Goal: Communication & Community: Answer question/provide support

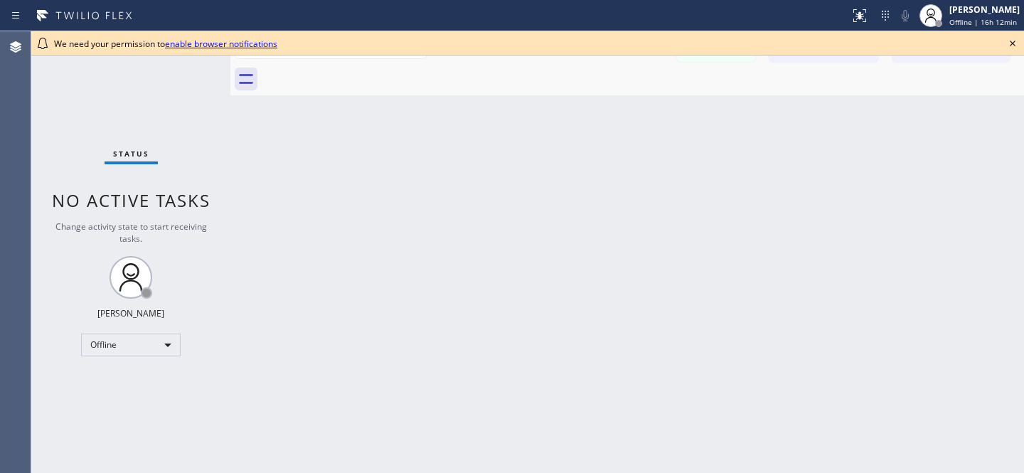
click at [1016, 41] on icon at bounding box center [1012, 43] width 17 height 17
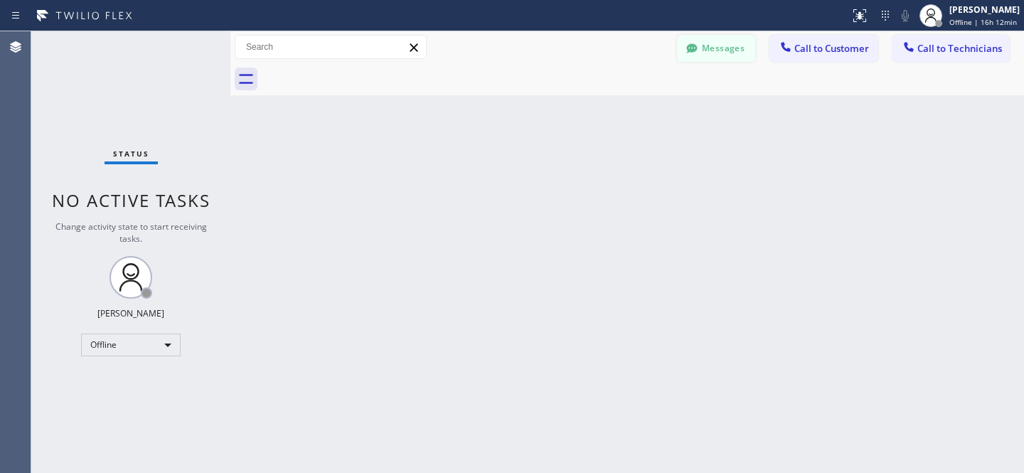
click at [701, 43] on button "Messages" at bounding box center [716, 48] width 78 height 27
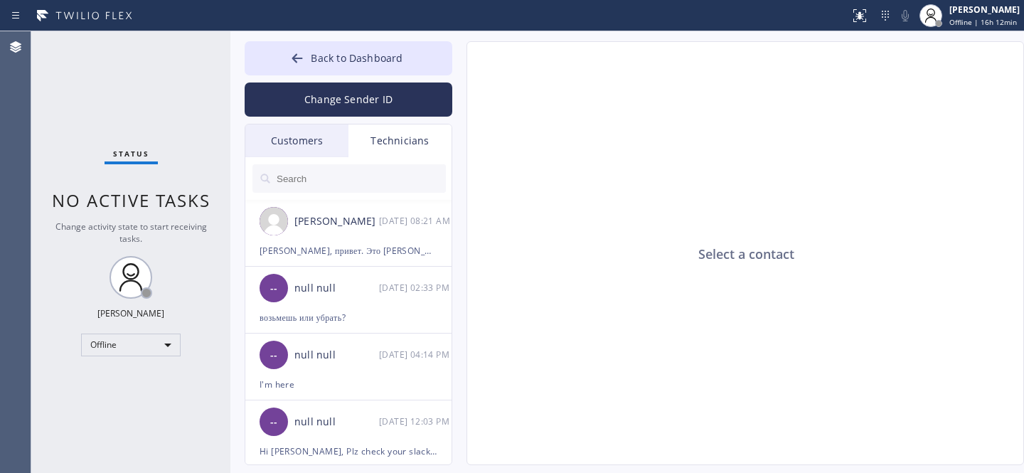
click at [316, 136] on div "Customers" at bounding box center [296, 140] width 103 height 33
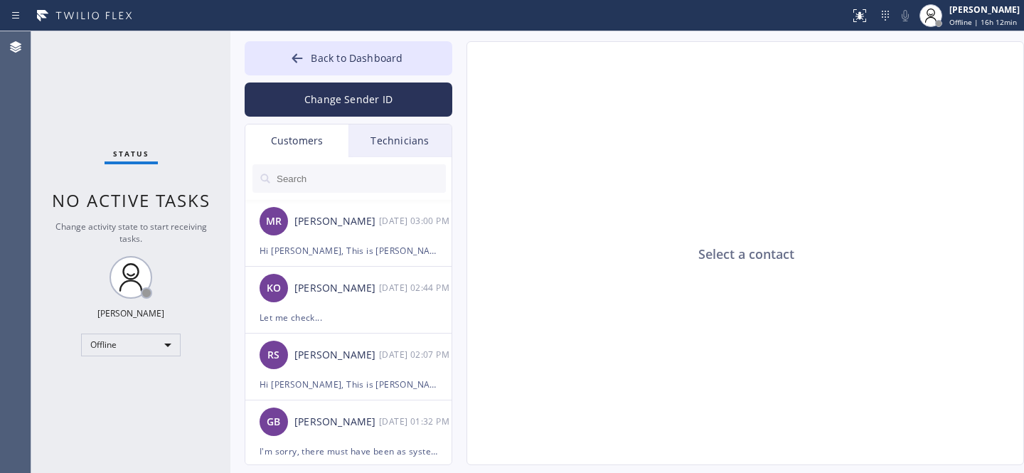
click at [294, 168] on input "text" at bounding box center [360, 178] width 171 height 28
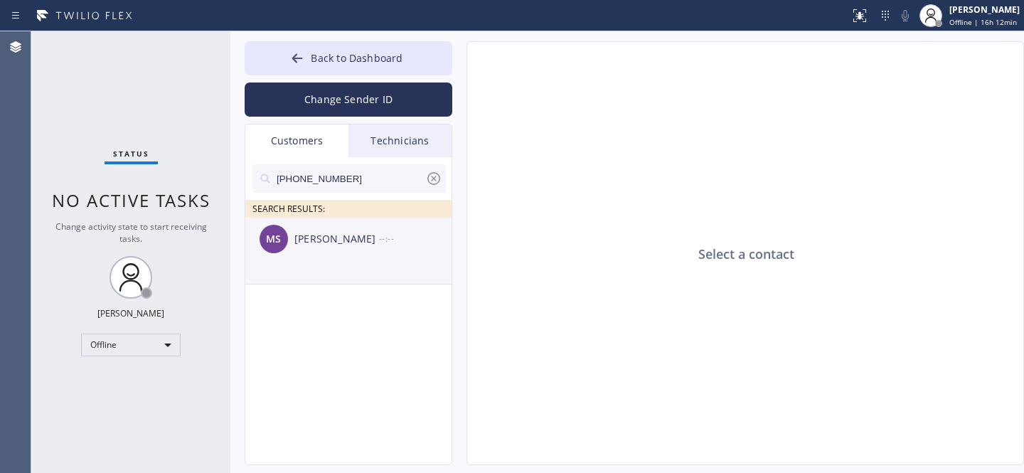
click at [327, 249] on div "[PERSON_NAME] --:--" at bounding box center [349, 239] width 208 height 43
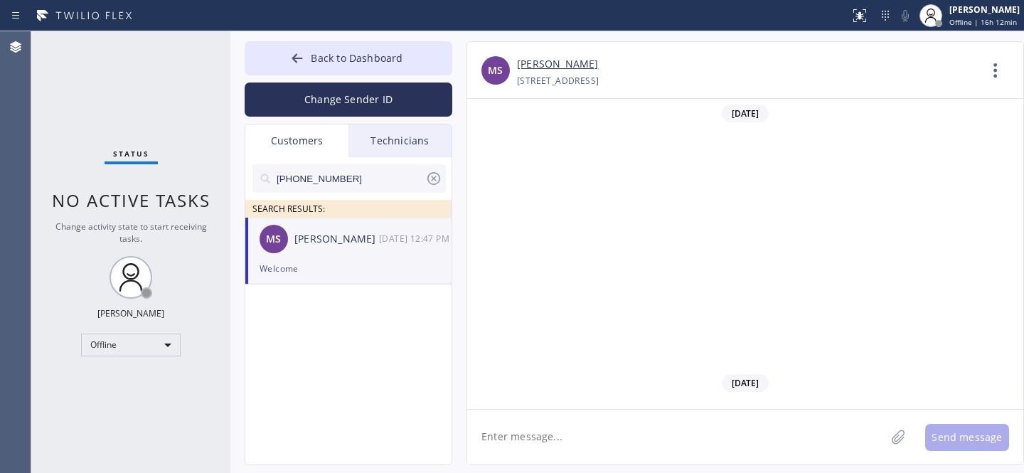
scroll to position [706, 0]
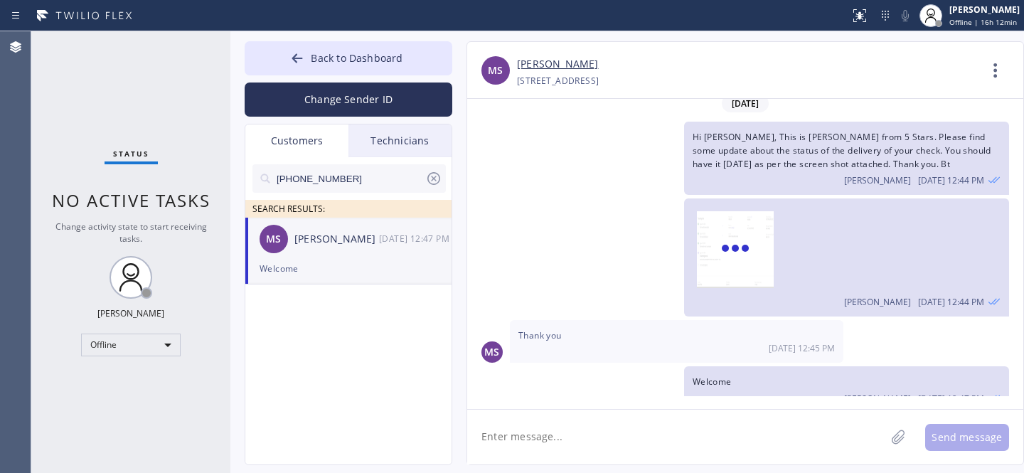
click at [582, 435] on textarea at bounding box center [676, 437] width 418 height 55
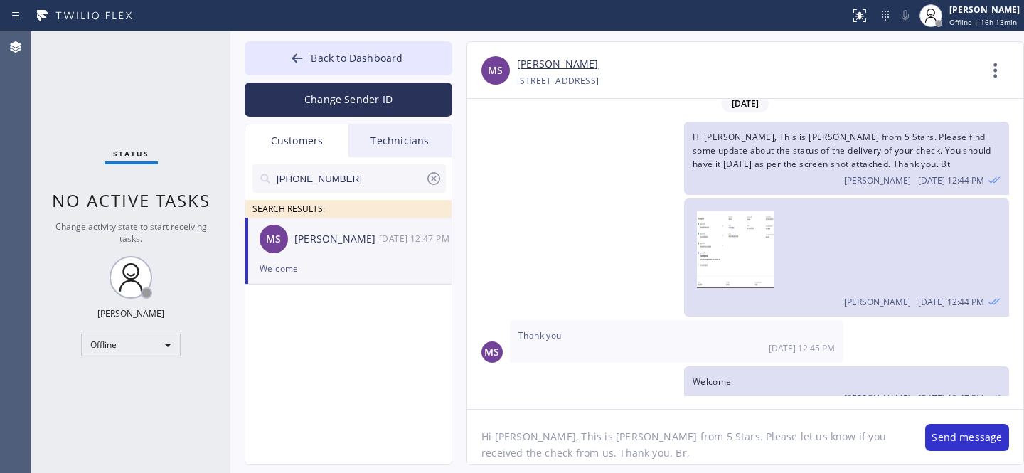
click at [827, 437] on textarea "Hi [PERSON_NAME], This is [PERSON_NAME] from 5 Stars. Please let us know if you…" at bounding box center [689, 437] width 444 height 55
click at [862, 438] on textarea "Hi [PERSON_NAME], This is [PERSON_NAME] from 5 Stars. Please let us know if you…" at bounding box center [689, 437] width 444 height 55
click at [655, 445] on textarea "Hi [PERSON_NAME], This is [PERSON_NAME] from 5 Stars. Please let us know if you…" at bounding box center [689, 437] width 444 height 55
type textarea "Hi [PERSON_NAME], This is [PERSON_NAME] from 5 Stars. Please let us know if you…"
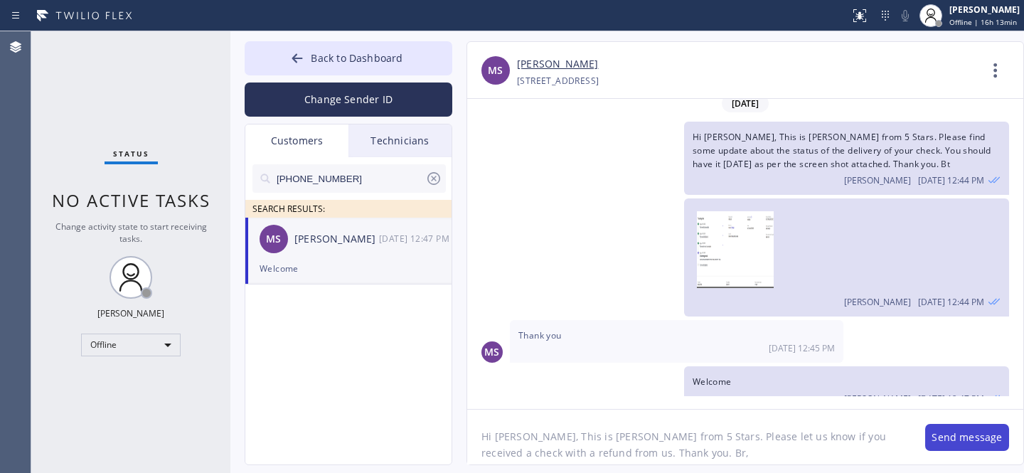
click at [953, 432] on button "Send message" at bounding box center [967, 437] width 84 height 27
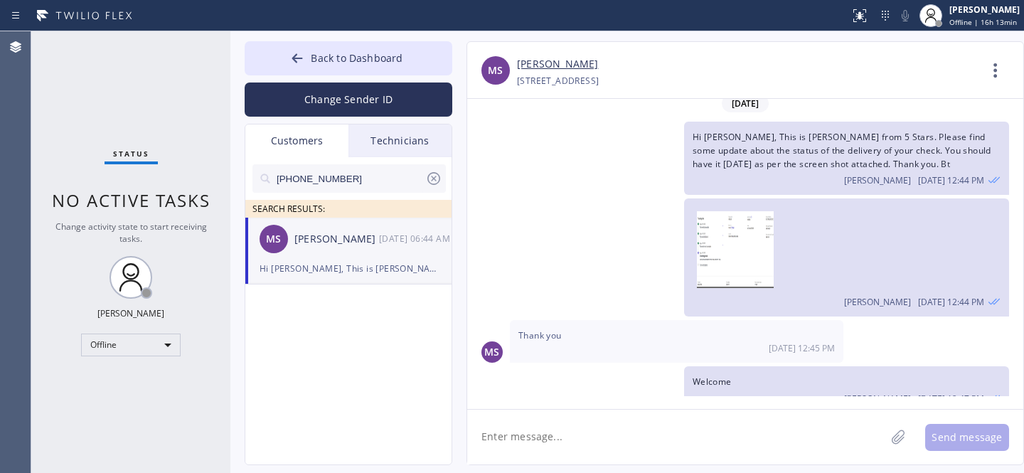
scroll to position [802, 0]
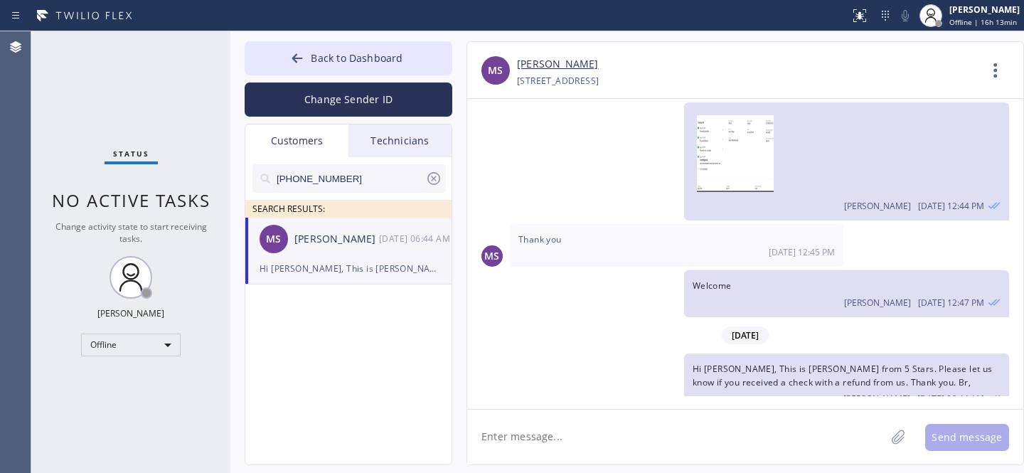
click at [436, 178] on icon at bounding box center [433, 178] width 17 height 17
click at [314, 63] on span "Back to Dashboard" at bounding box center [357, 58] width 92 height 14
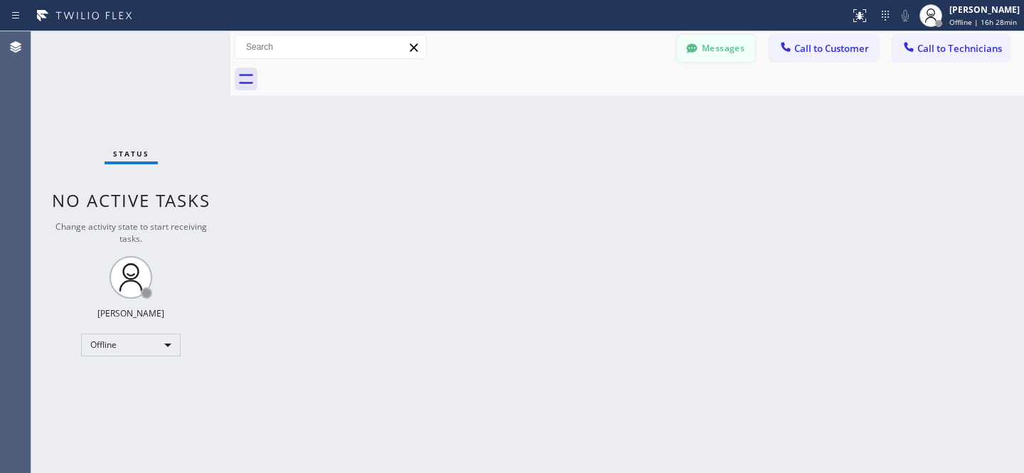
click at [738, 44] on button "Messages" at bounding box center [716, 48] width 78 height 27
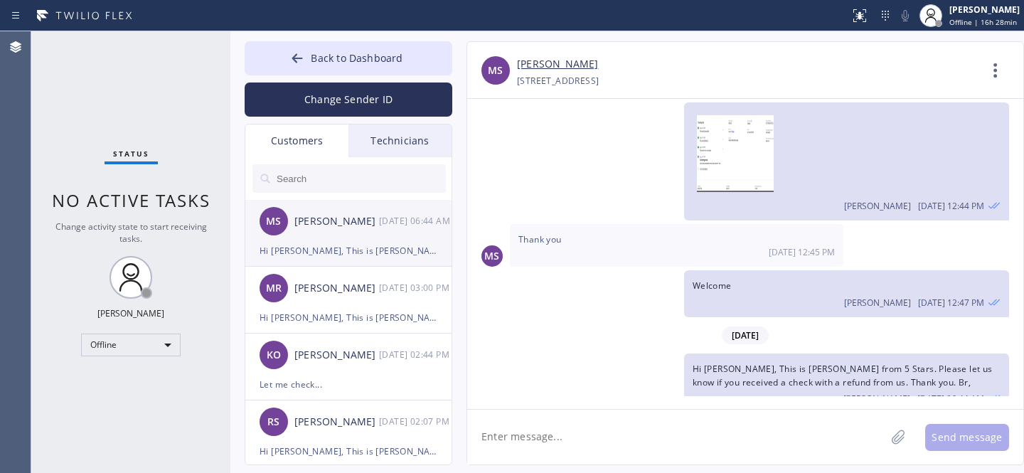
click at [351, 242] on div "Hi [PERSON_NAME], This is [PERSON_NAME] from 5 Stars. Please let us know if you…" at bounding box center [349, 250] width 178 height 16
click at [313, 61] on span "Back to Dashboard" at bounding box center [357, 58] width 92 height 14
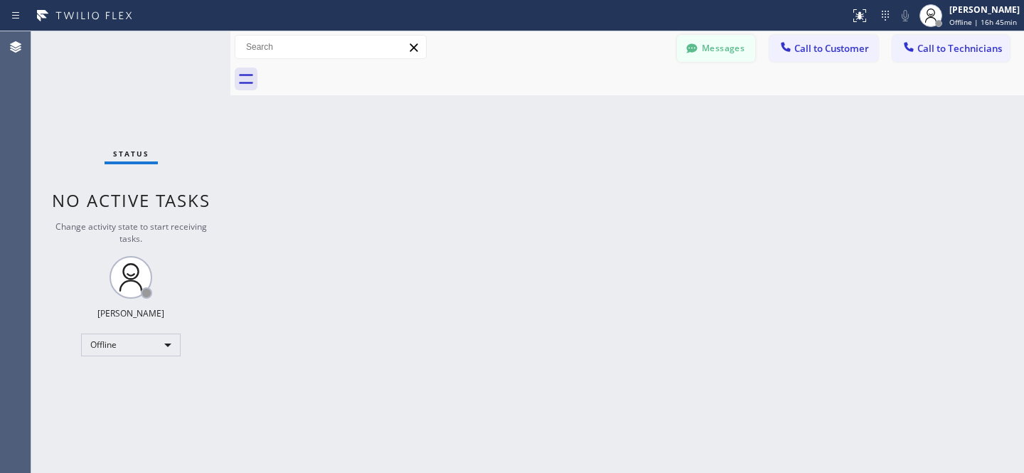
click at [723, 41] on button "Messages" at bounding box center [716, 48] width 78 height 27
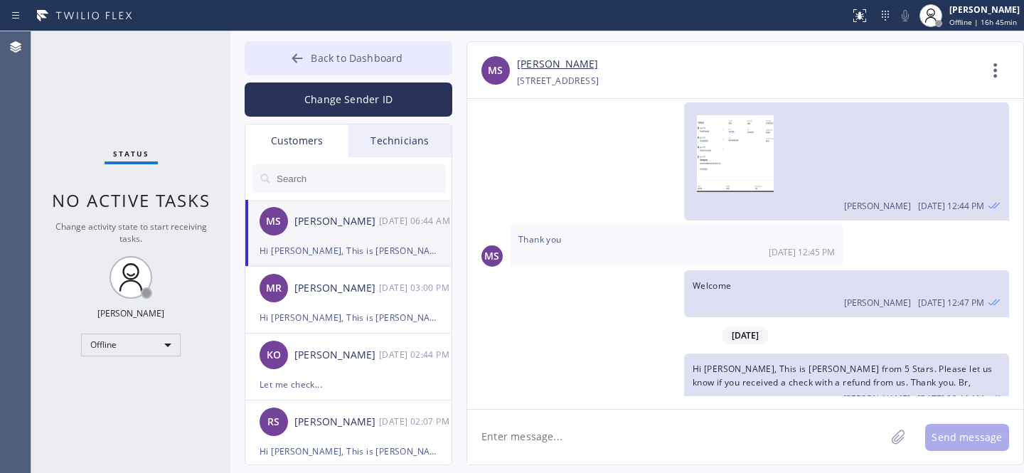
click at [322, 59] on span "Back to Dashboard" at bounding box center [357, 58] width 92 height 14
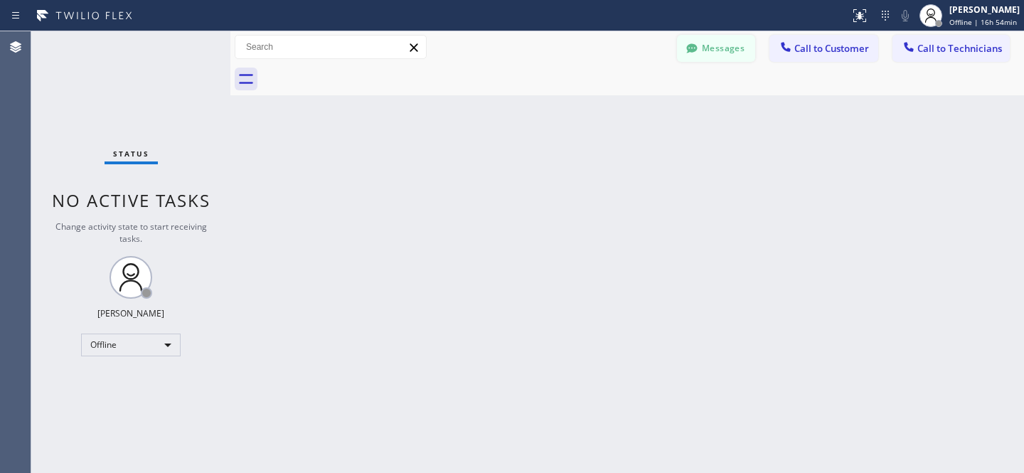
click at [697, 55] on icon at bounding box center [692, 48] width 14 height 14
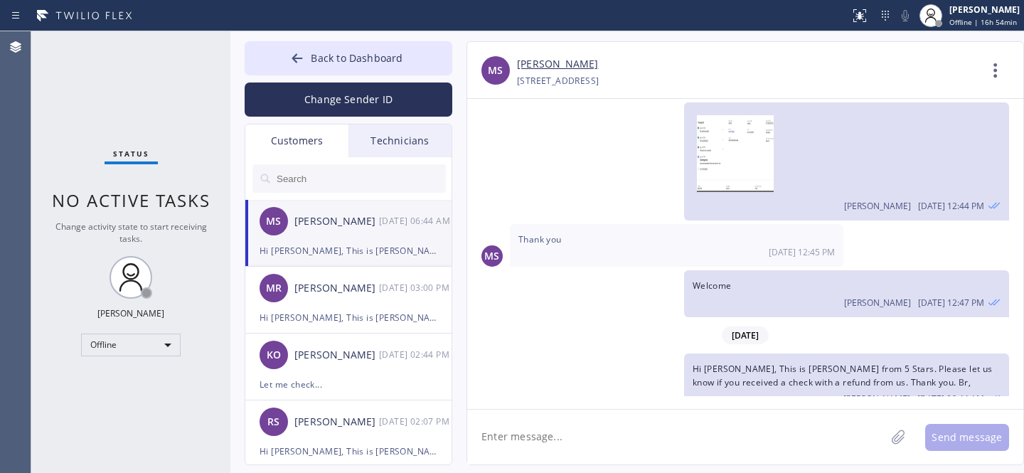
click at [312, 178] on input "text" at bounding box center [360, 178] width 171 height 28
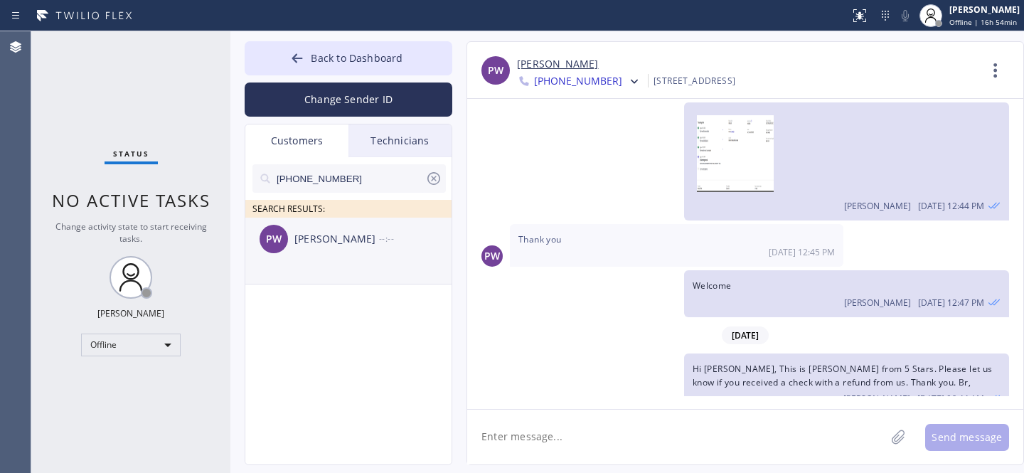
click at [324, 256] on div "PW [PERSON_NAME] --:--" at bounding box center [349, 239] width 208 height 43
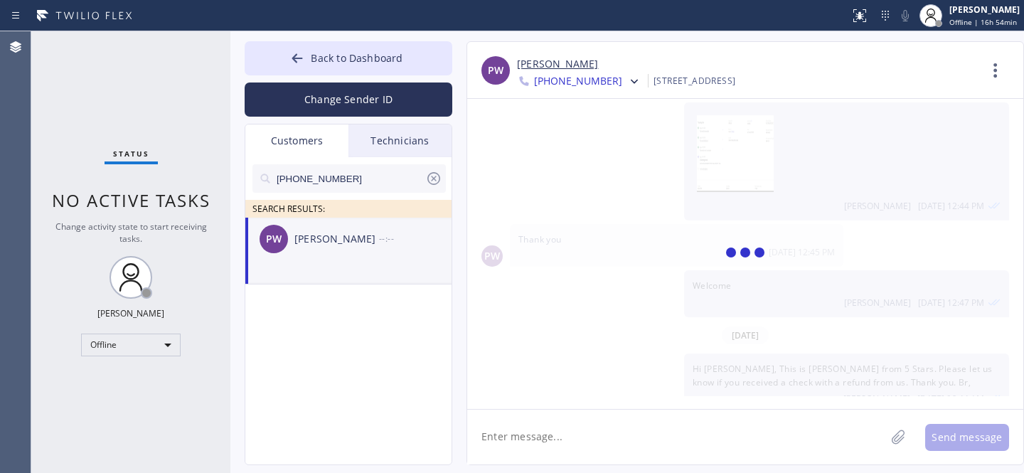
scroll to position [1092, 0]
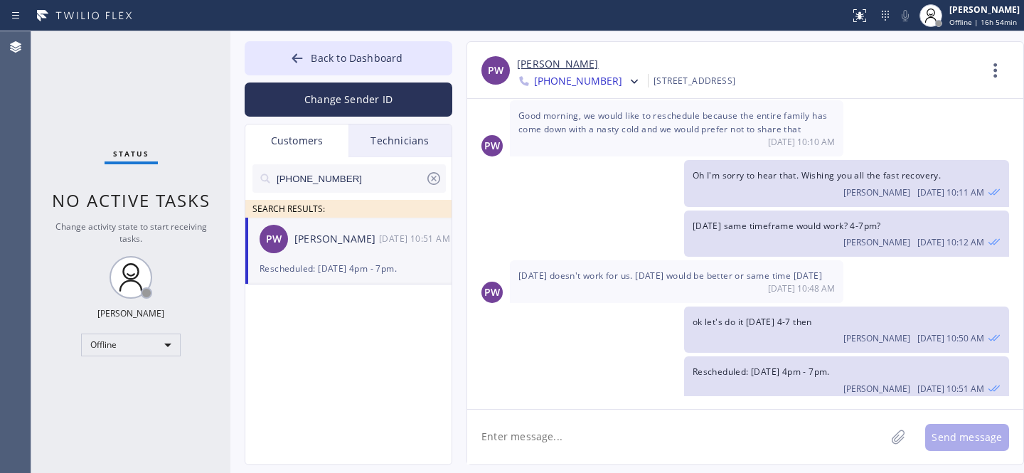
click at [609, 425] on textarea at bounding box center [676, 437] width 418 height 55
type textarea "H"
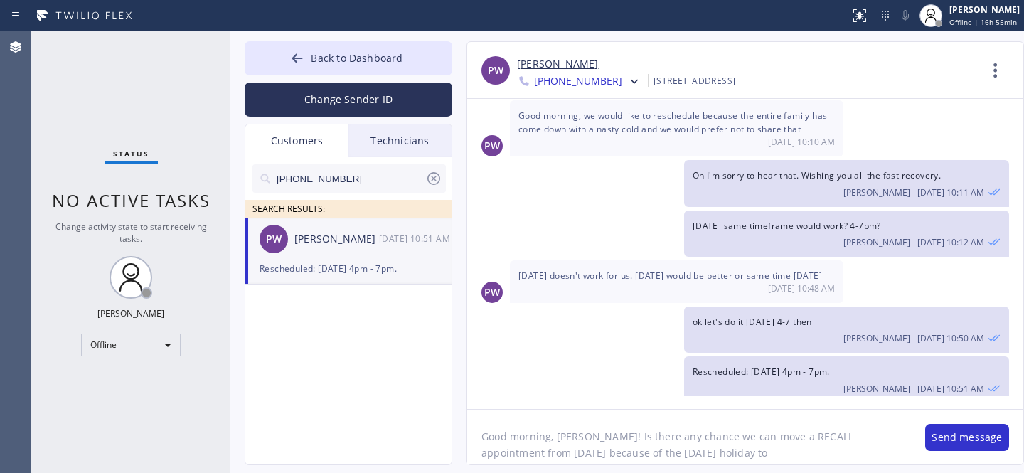
paste textarea "[DATE]"
click at [759, 425] on textarea "Good morning, [PERSON_NAME]! Is there any chance we can move a RECALL appointme…" at bounding box center [689, 437] width 444 height 55
drag, startPoint x: 769, startPoint y: 442, endPoint x: 784, endPoint y: 444, distance: 15.1
click at [769, 442] on textarea "Good morning, [PERSON_NAME]! Is there any chance we can move your RECALL appoin…" at bounding box center [689, 437] width 444 height 55
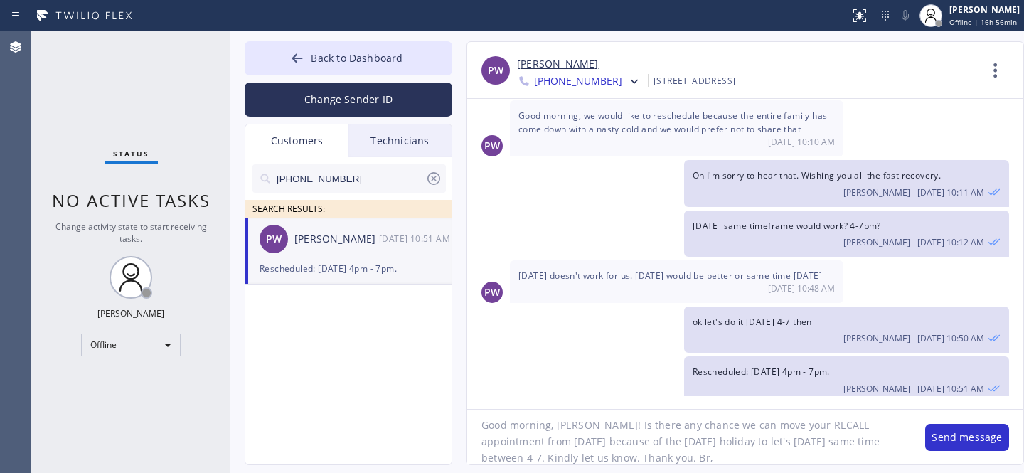
click at [538, 458] on textarea "Good morning, [PERSON_NAME]! Is there any chance we can move your RECALL appoin…" at bounding box center [689, 437] width 444 height 55
type textarea "Good morning, [PERSON_NAME]! Is there any chance we can move your RECALL appoin…"
click at [958, 442] on button "Send message" at bounding box center [967, 437] width 84 height 27
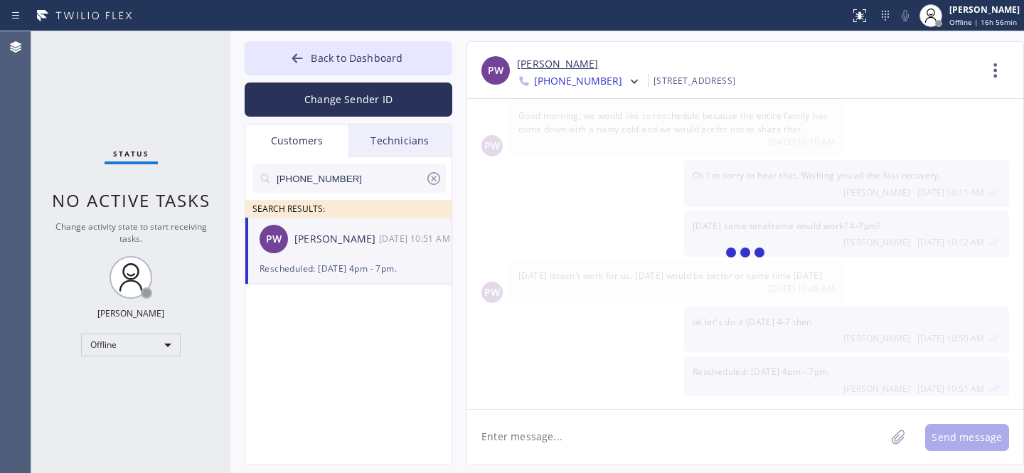
scroll to position [1215, 0]
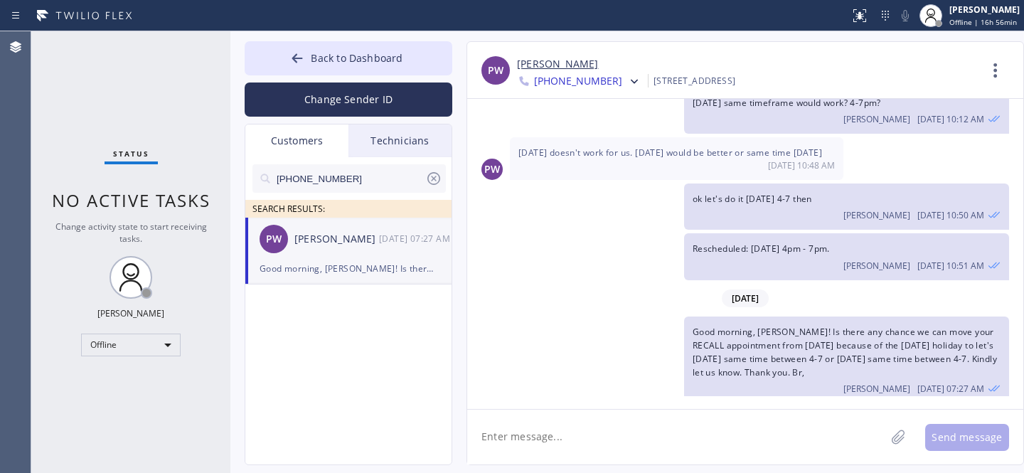
click at [434, 174] on icon at bounding box center [433, 178] width 17 height 17
click at [343, 60] on span "Back to Dashboard" at bounding box center [357, 58] width 92 height 14
